Goal: Task Accomplishment & Management: Complete application form

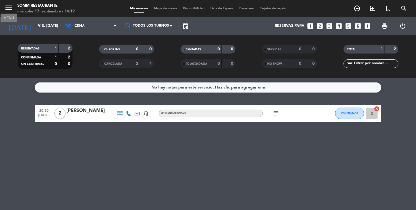
click at [10, 9] on icon "menu" at bounding box center [8, 7] width 9 height 9
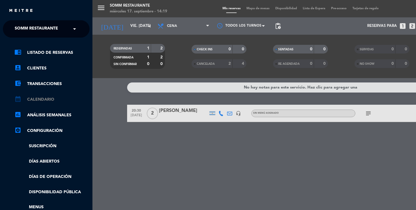
click at [40, 99] on link "calendar_month Calendario" at bounding box center [51, 99] width 75 height 7
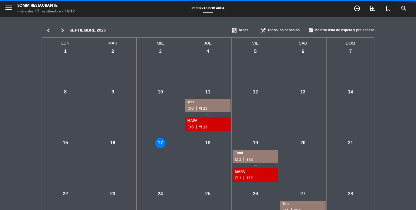
click at [249, 132] on div "vie - 12" at bounding box center [256, 109] width 48 height 51
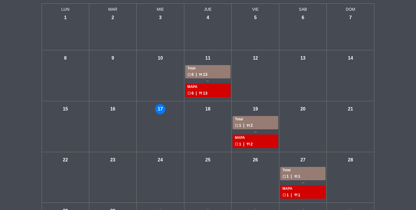
scroll to position [42, 0]
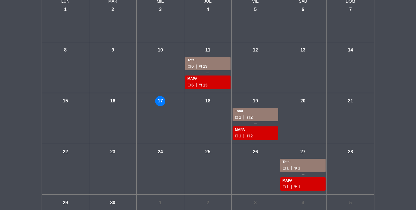
click at [255, 102] on div "vie - 19" at bounding box center [256, 101] width 10 height 10
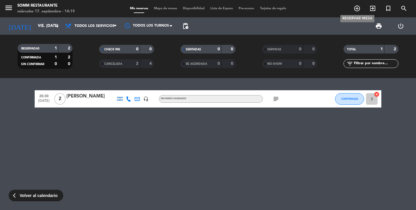
click at [354, 9] on icon "add_circle_outline" at bounding box center [357, 8] width 7 height 7
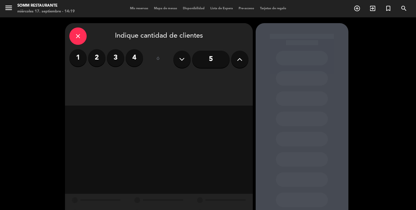
click at [133, 58] on label "4" at bounding box center [134, 57] width 17 height 17
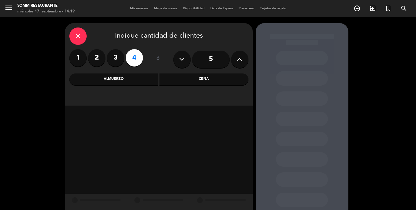
click at [179, 80] on div "Cena" at bounding box center [204, 79] width 89 height 12
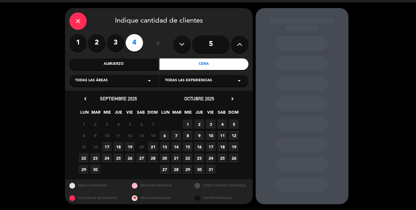
scroll to position [15, 0]
click at [130, 148] on span "19" at bounding box center [130, 147] width 10 height 10
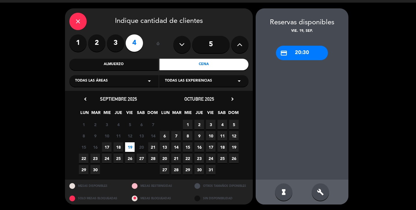
click at [301, 55] on div "credit_card 20:30" at bounding box center [302, 53] width 52 height 14
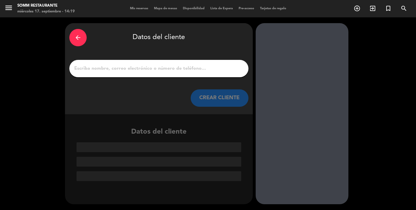
click at [183, 72] on input "1" at bounding box center [159, 68] width 171 height 8
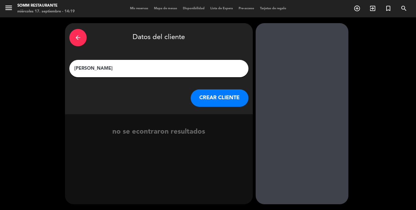
type input "[PERSON_NAME]"
click at [228, 97] on button "CREAR CLIENTE" at bounding box center [220, 97] width 58 height 17
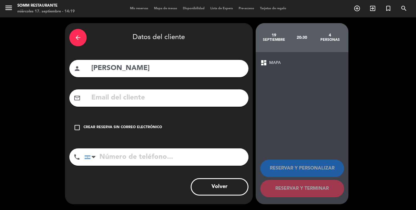
click at [183, 101] on input "text" at bounding box center [168, 98] width 154 height 12
paste input "[EMAIL_ADDRESS][DOMAIN_NAME]"
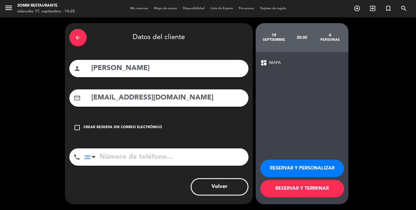
click at [95, 97] on input "[EMAIL_ADDRESS][DOMAIN_NAME]" at bounding box center [168, 98] width 154 height 12
type input "[EMAIL_ADDRESS][DOMAIN_NAME]"
click at [143, 154] on input "tel" at bounding box center [166, 156] width 164 height 17
type input "1131581232"
click at [300, 170] on button "RESERVAR Y PERSONALIZAR" at bounding box center [302, 168] width 84 height 17
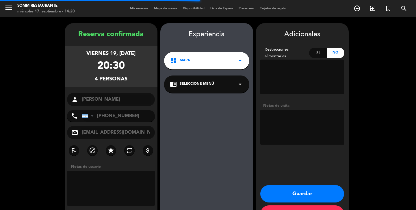
scroll to position [21, 0]
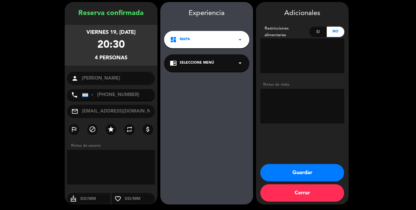
click at [289, 174] on button "Guardar" at bounding box center [302, 172] width 84 height 17
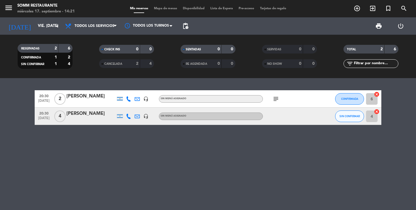
click at [346, 100] on button "CONFIRMADA" at bounding box center [349, 99] width 29 height 12
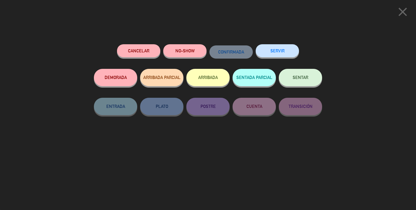
click at [403, 12] on icon "close" at bounding box center [403, 12] width 14 height 14
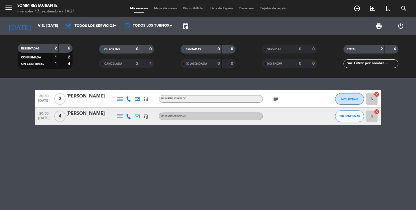
click at [275, 99] on icon "subject" at bounding box center [276, 98] width 7 height 7
click at [238, 98] on div "Sin menú asignado" at bounding box center [211, 99] width 104 height 8
click at [206, 99] on div "Sin menú asignado" at bounding box center [211, 99] width 104 height 8
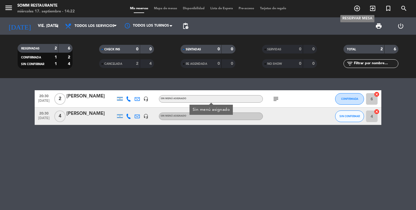
click at [356, 9] on icon "add_circle_outline" at bounding box center [357, 8] width 7 height 7
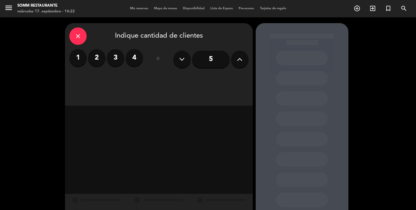
click at [97, 59] on label "2" at bounding box center [96, 57] width 17 height 17
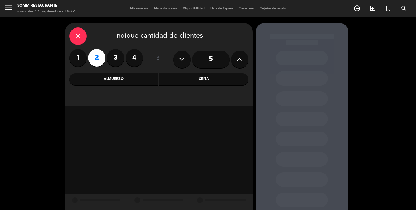
click at [182, 83] on div "Cena" at bounding box center [204, 79] width 89 height 12
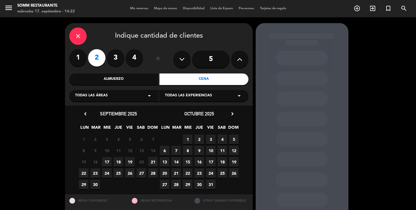
click at [76, 39] on div "close" at bounding box center [77, 35] width 17 height 17
